Goal: Information Seeking & Learning: Learn about a topic

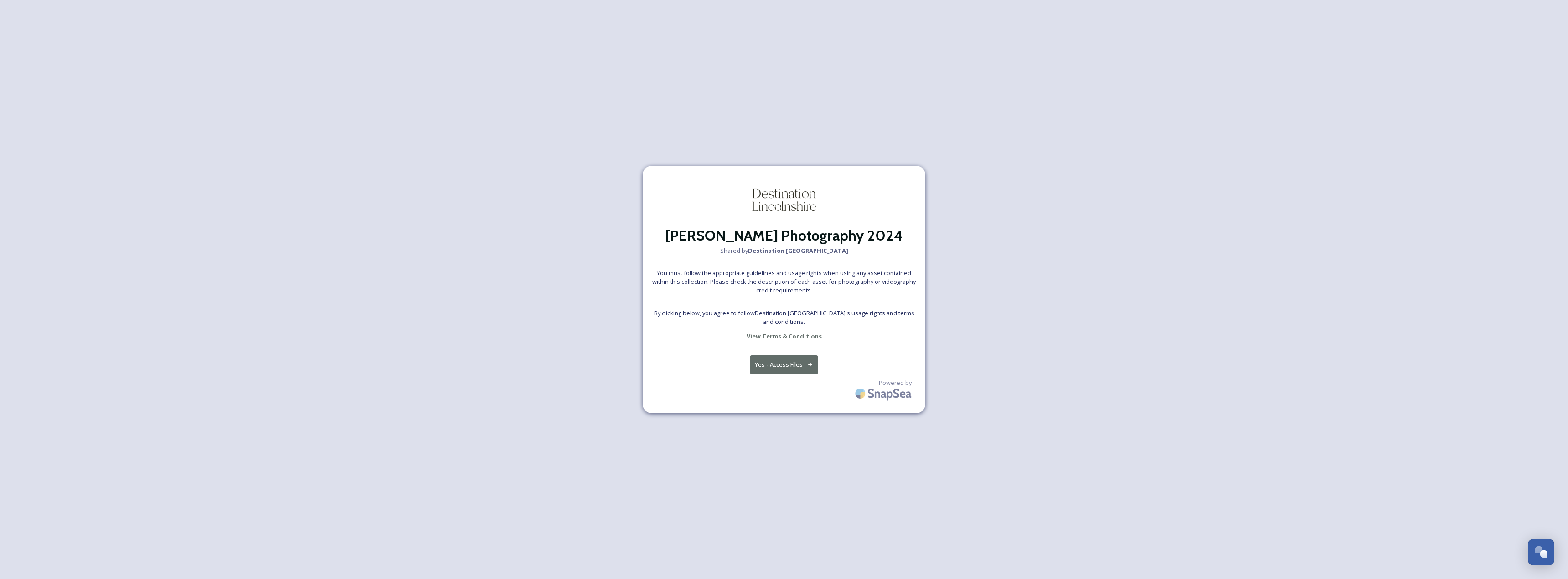
click at [760, 365] on button "Yes - Access Files" at bounding box center [784, 364] width 68 height 19
